Goal: Find specific page/section: Find specific page/section

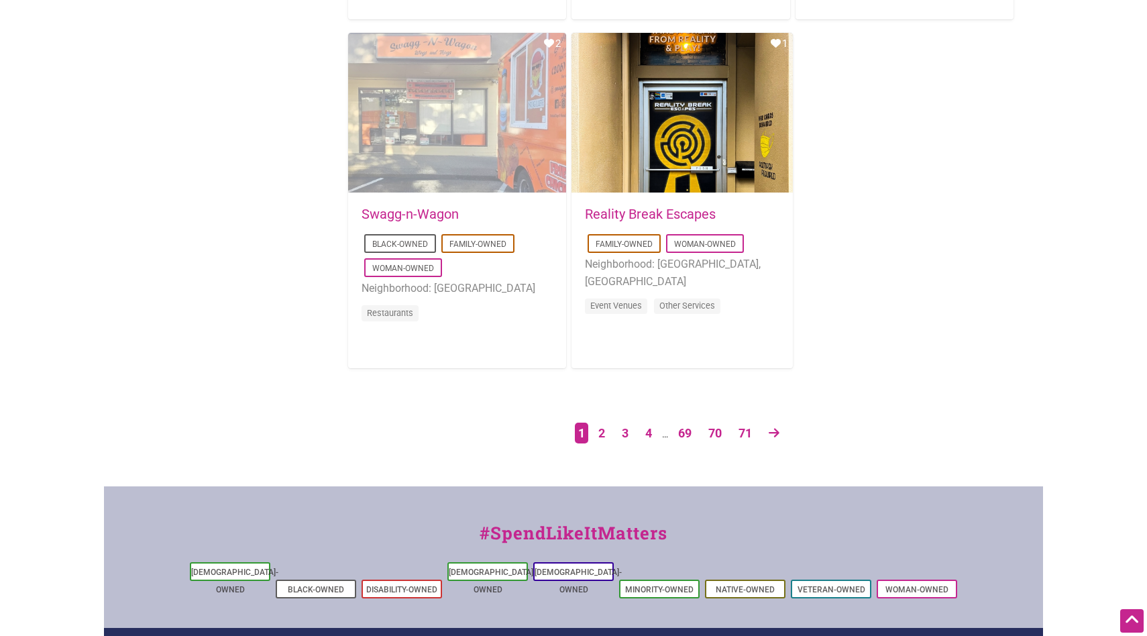
scroll to position [2293, 0]
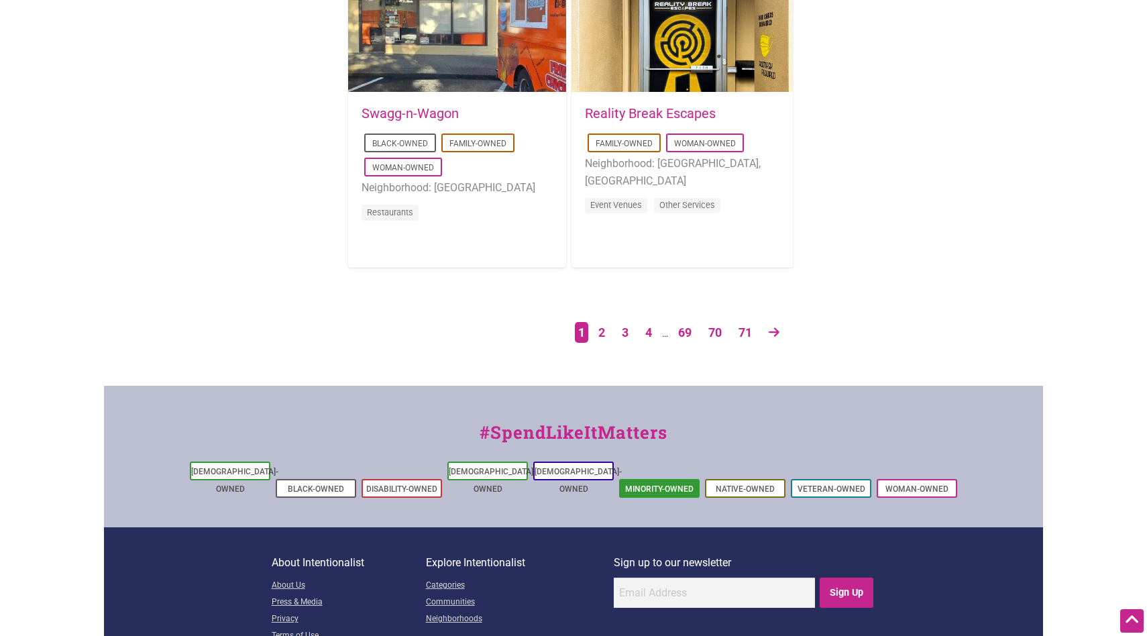
click at [650, 484] on link "Minority-Owned" at bounding box center [659, 488] width 68 height 9
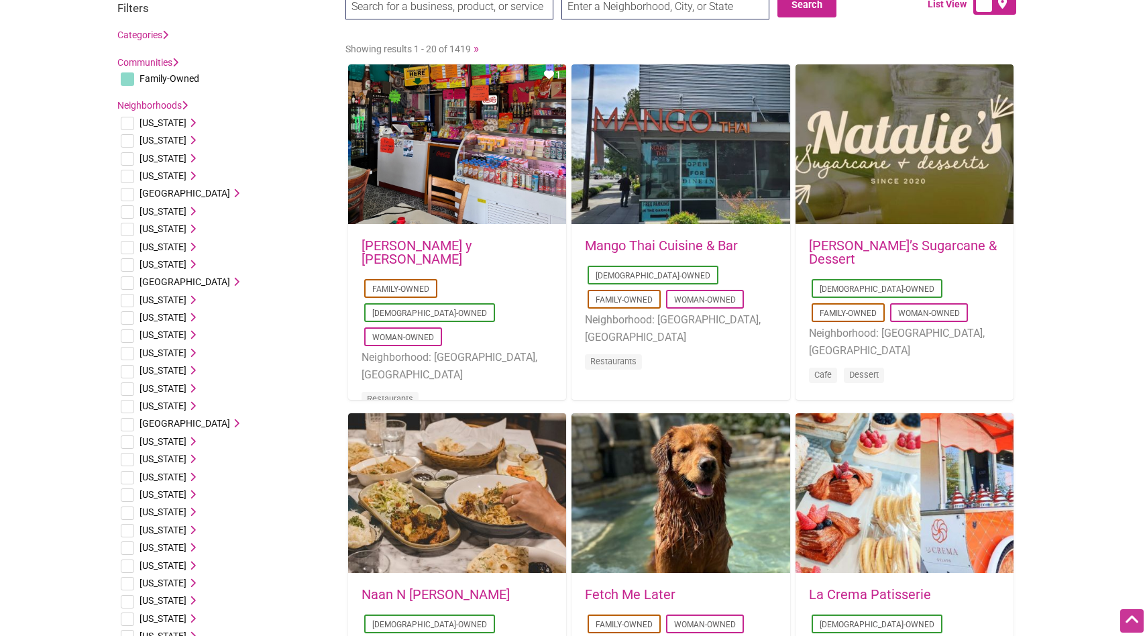
scroll to position [11, 0]
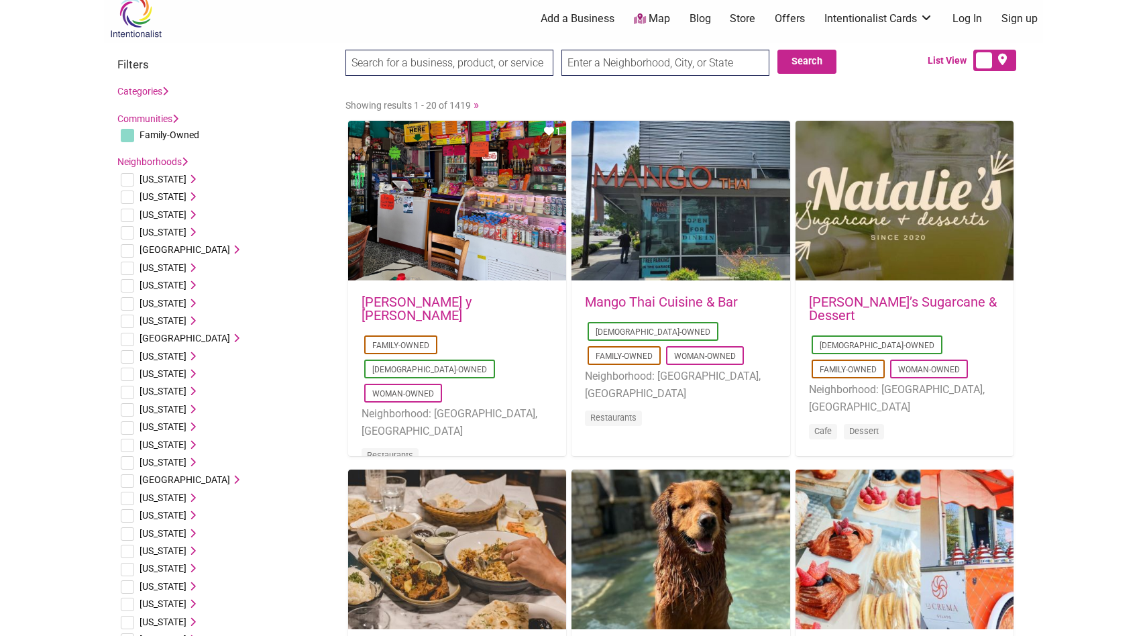
click at [131, 319] on input "checkbox" at bounding box center [127, 321] width 13 height 13
checkbox input "true"
click at [187, 321] on icon at bounding box center [191, 320] width 9 height 9
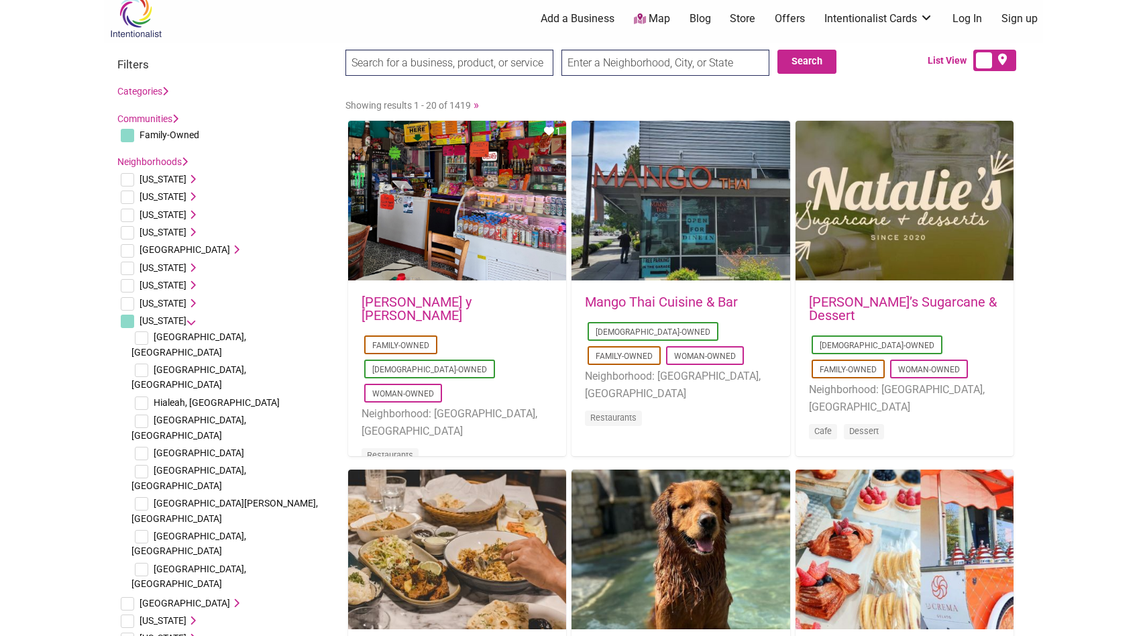
click at [172, 564] on span "[GEOGRAPHIC_DATA], [GEOGRAPHIC_DATA]" at bounding box center [189, 576] width 115 height 25
click at [148, 563] on input "checkbox" at bounding box center [141, 569] width 13 height 13
checkbox input "true"
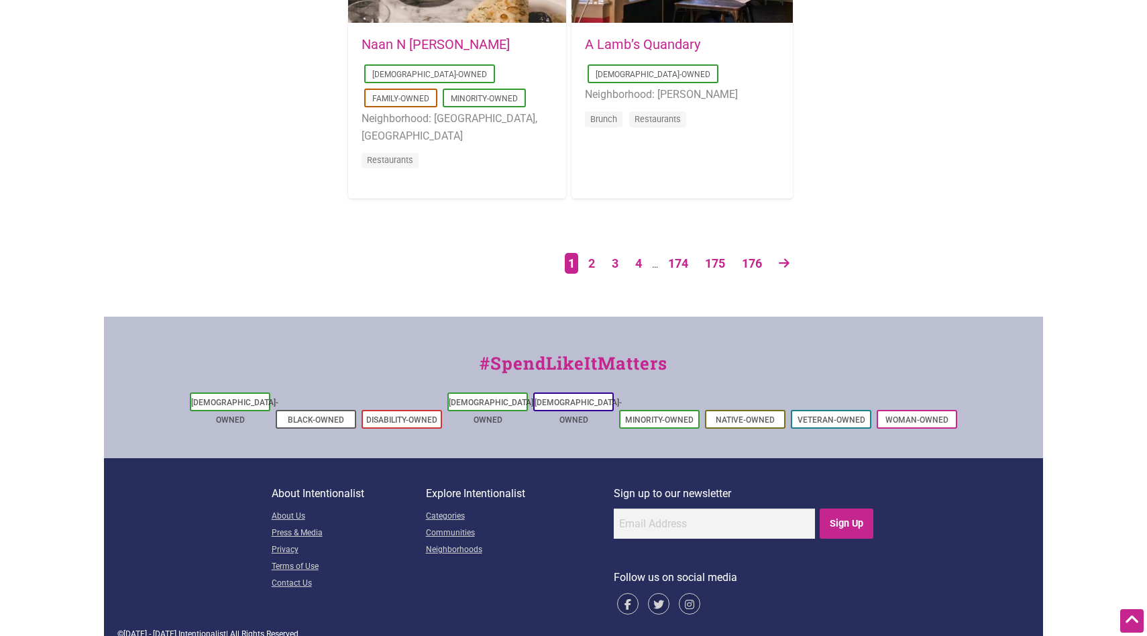
scroll to position [2361, 0]
